Goal: Book appointment/travel/reservation

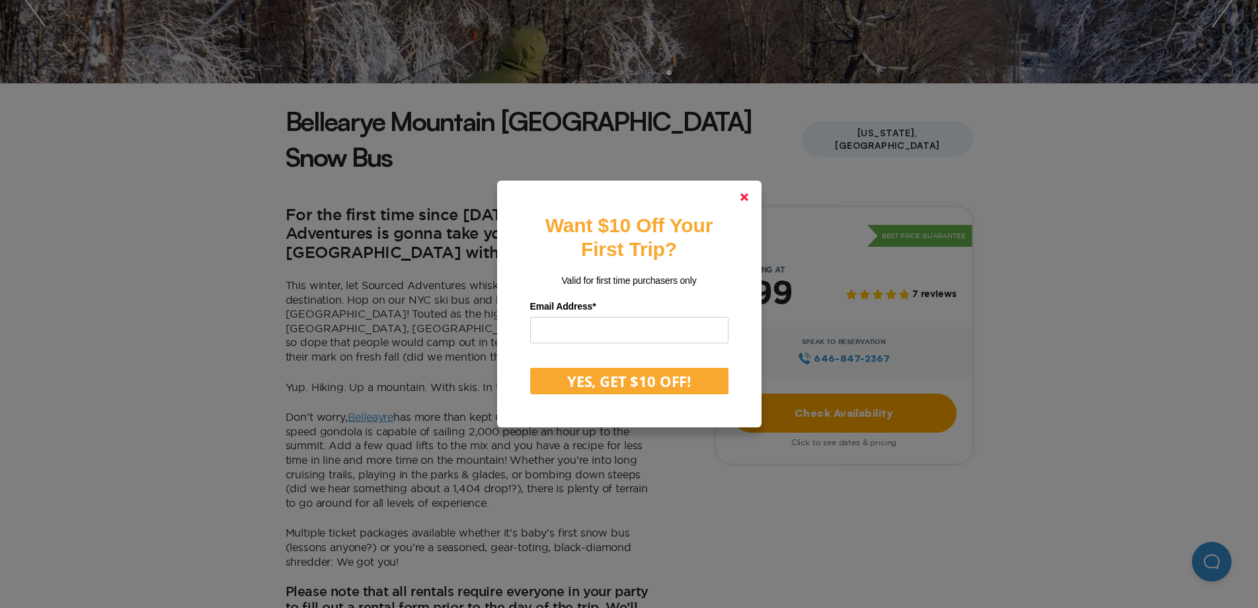
click at [741, 208] on link at bounding box center [745, 197] width 32 height 32
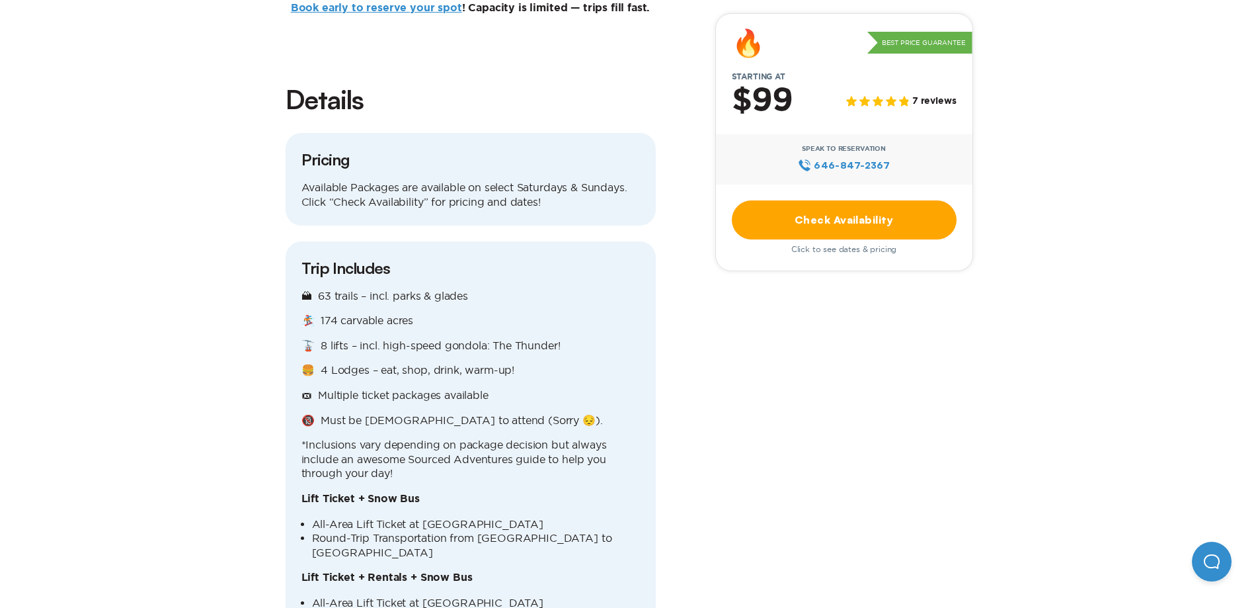
scroll to position [1124, 0]
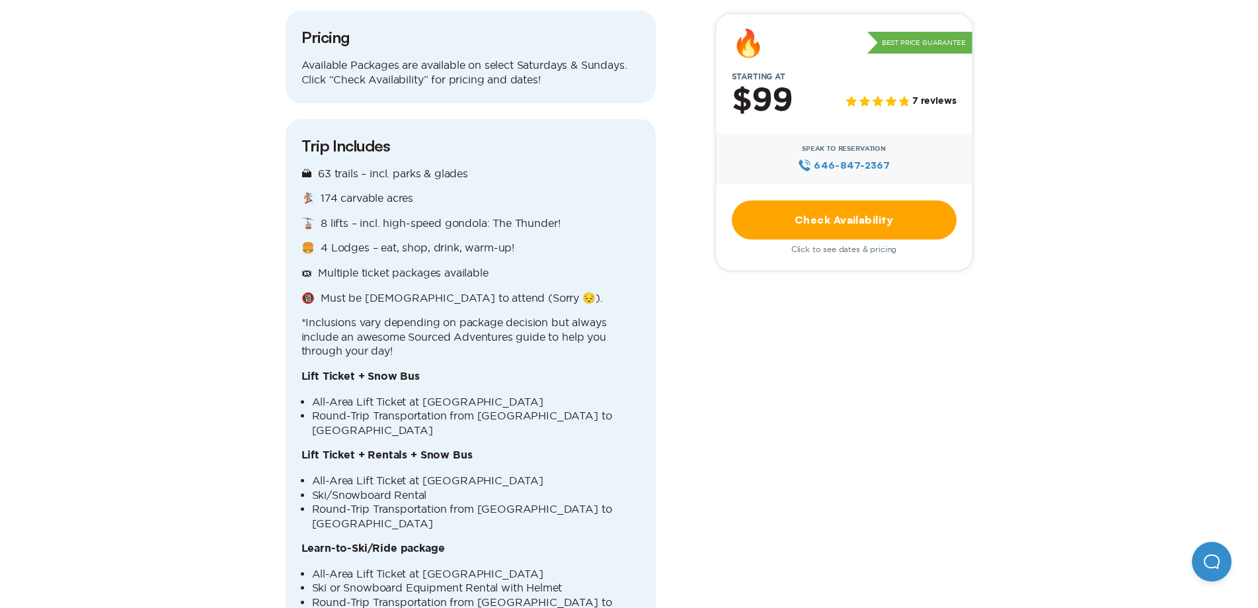
click at [802, 218] on link "Check Availability" at bounding box center [844, 219] width 225 height 39
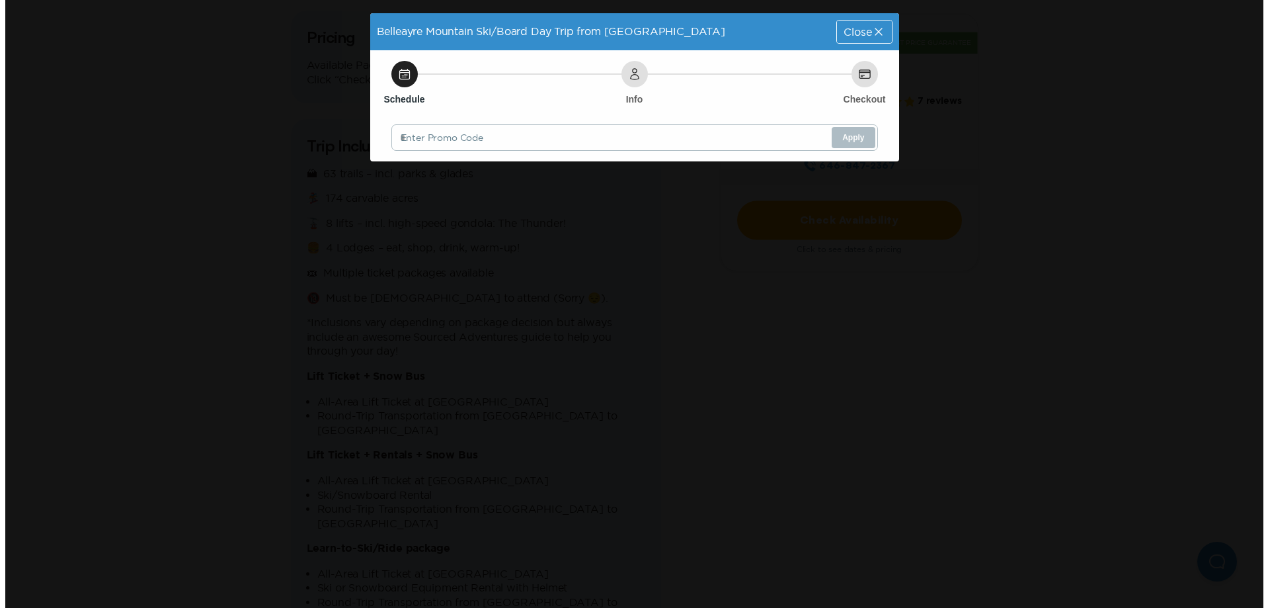
scroll to position [0, 0]
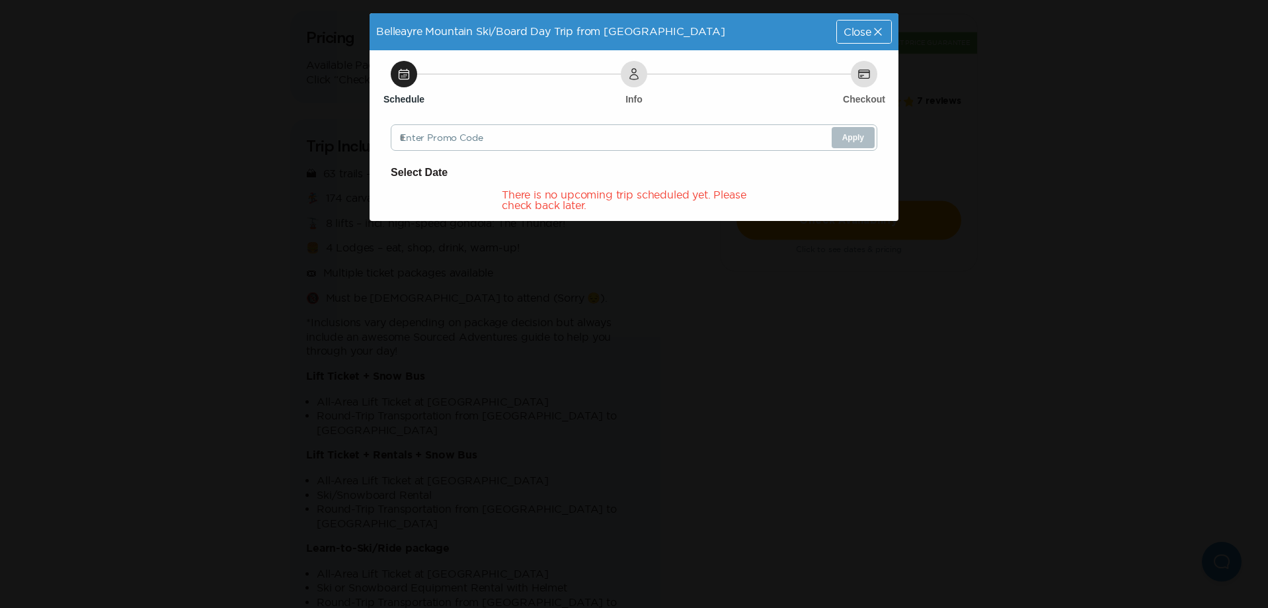
click at [1045, 169] on div "Belleayre Mountain Ski/Board Day Trip from [GEOGRAPHIC_DATA] Close Schedule Inf…" at bounding box center [634, 304] width 1268 height 608
click at [861, 30] on span "Close" at bounding box center [858, 31] width 28 height 11
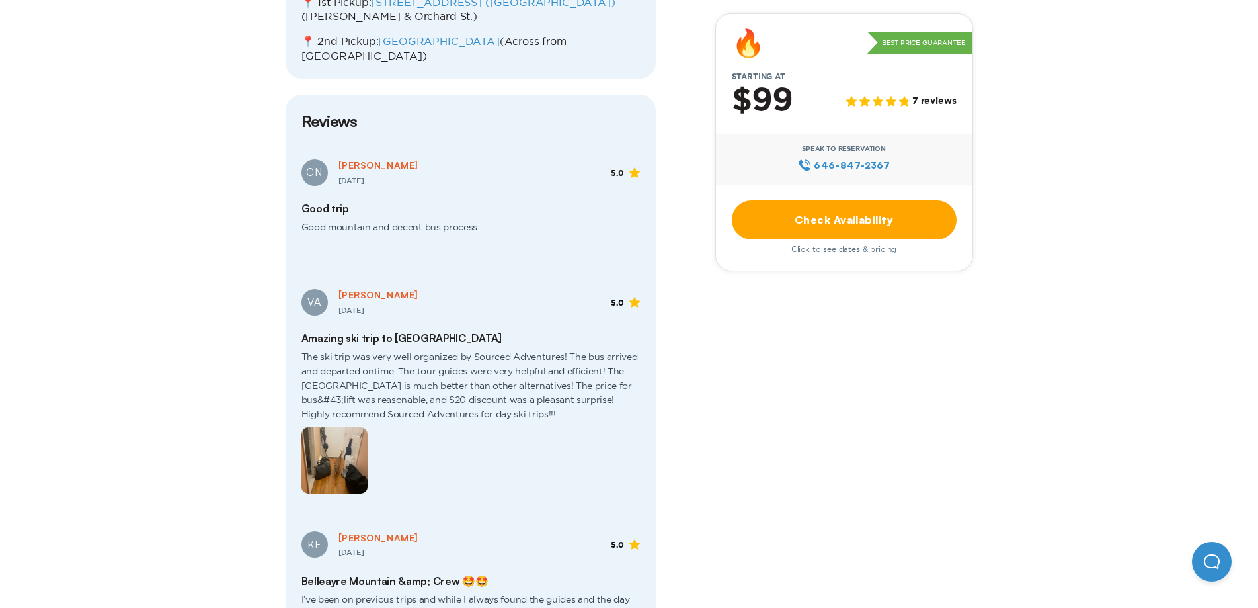
scroll to position [1917, 0]
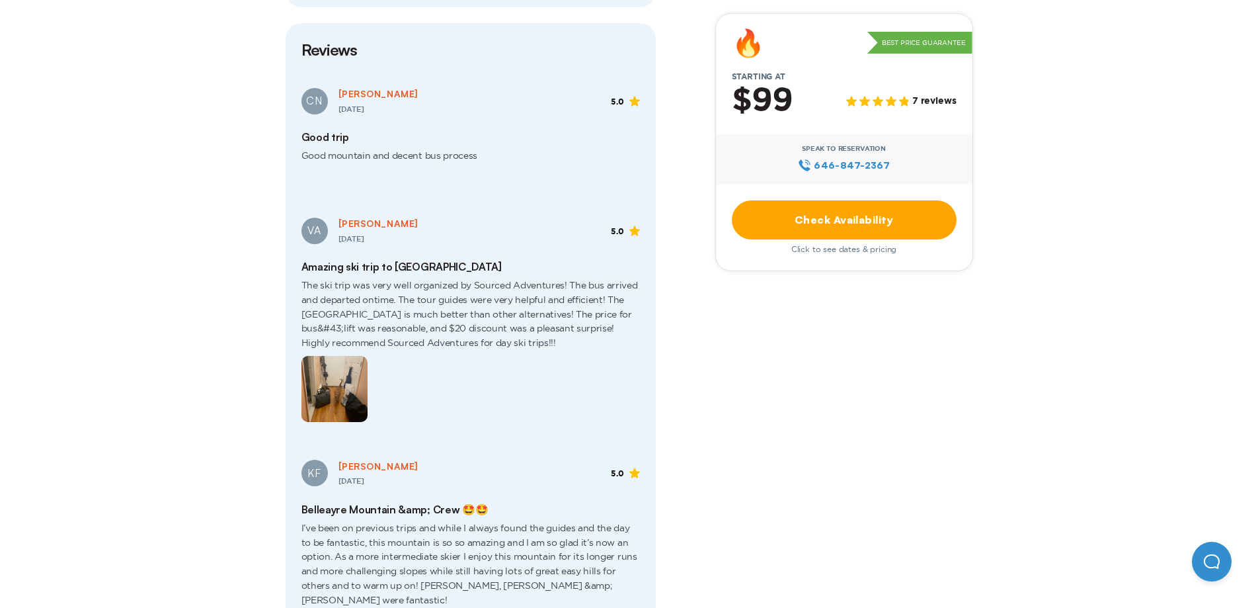
click at [332, 350] on span at bounding box center [470, 385] width 339 height 71
click at [325, 356] on img at bounding box center [334, 389] width 66 height 66
click at [324, 356] on img at bounding box center [334, 389] width 66 height 66
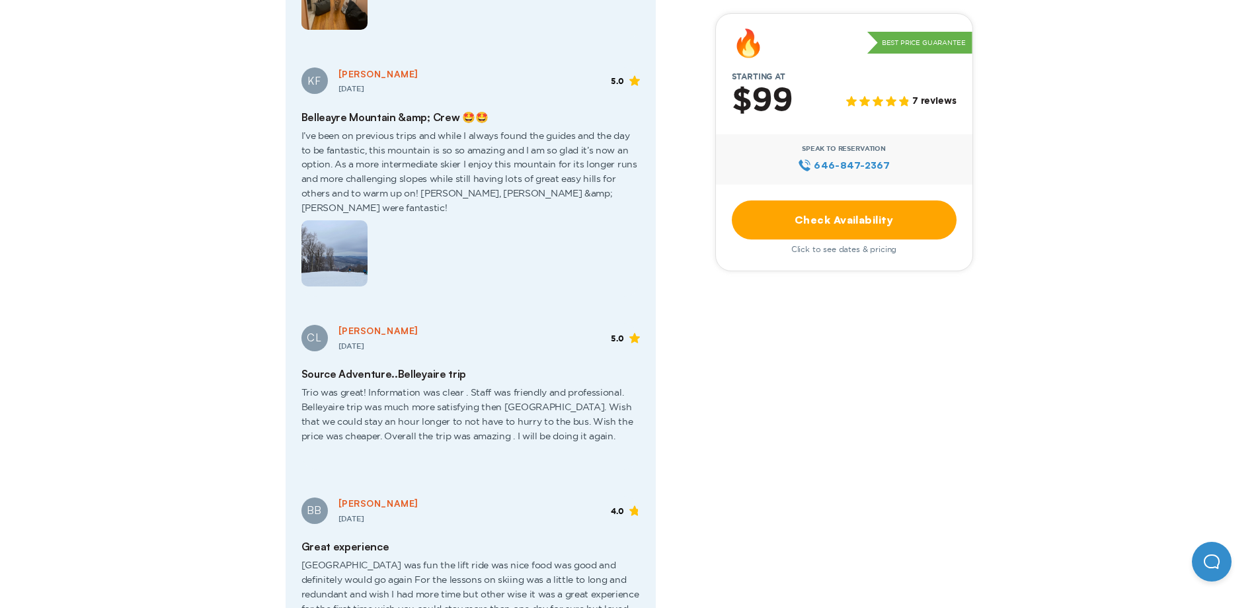
scroll to position [2578, 0]
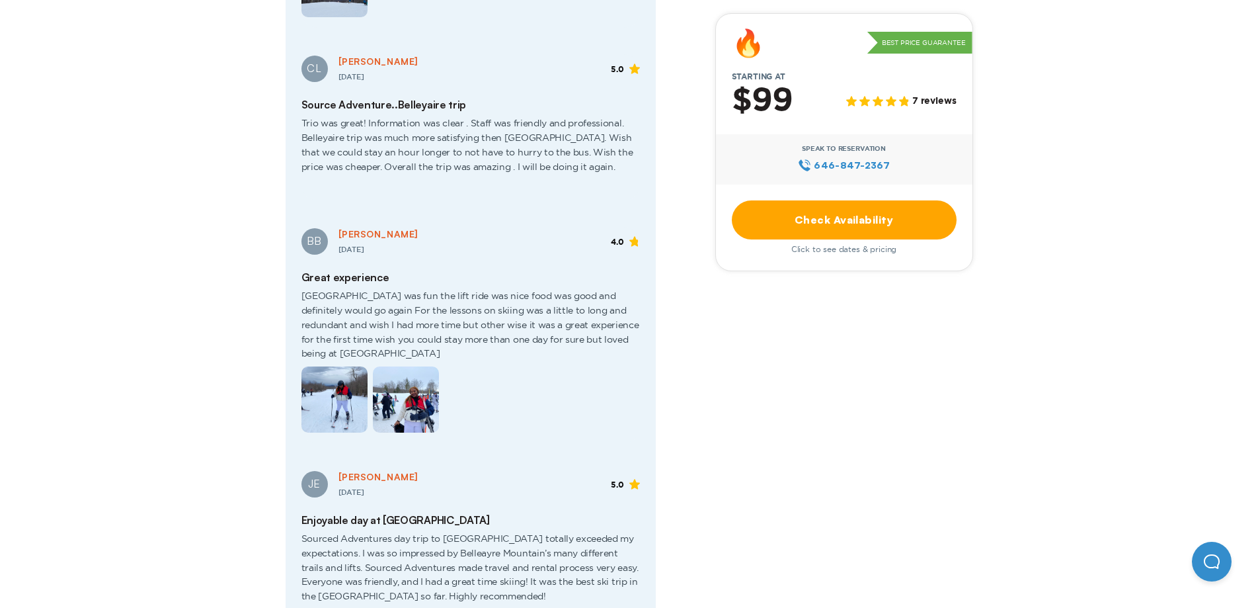
click at [347, 366] on img at bounding box center [334, 399] width 66 height 66
